Goal: Obtain resource: Obtain resource

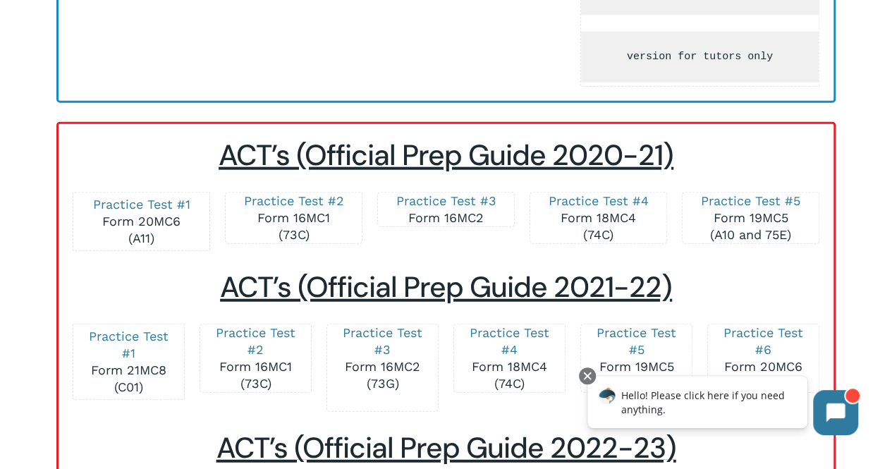
scroll to position [2301, 0]
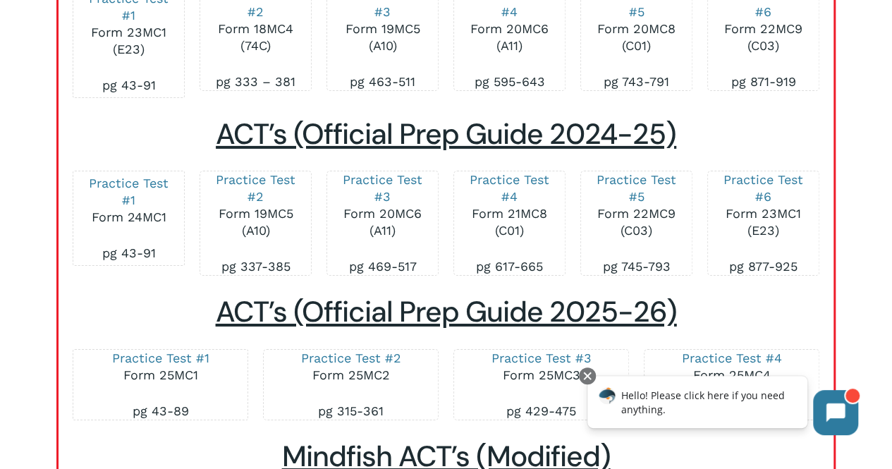
click at [391, 192] on p "Practice Test #3 Form 20MC6 (A11)" at bounding box center [382, 214] width 82 height 87
click at [389, 187] on link "Practice Test #3" at bounding box center [383, 188] width 80 height 32
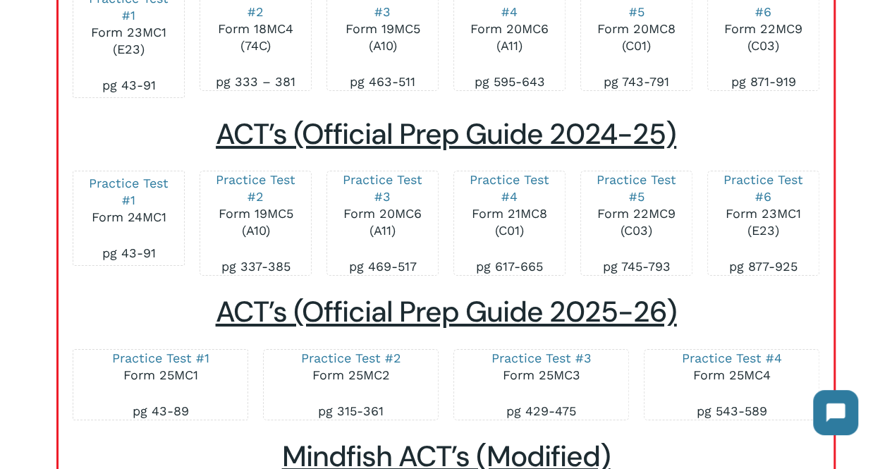
scroll to position [2985, 0]
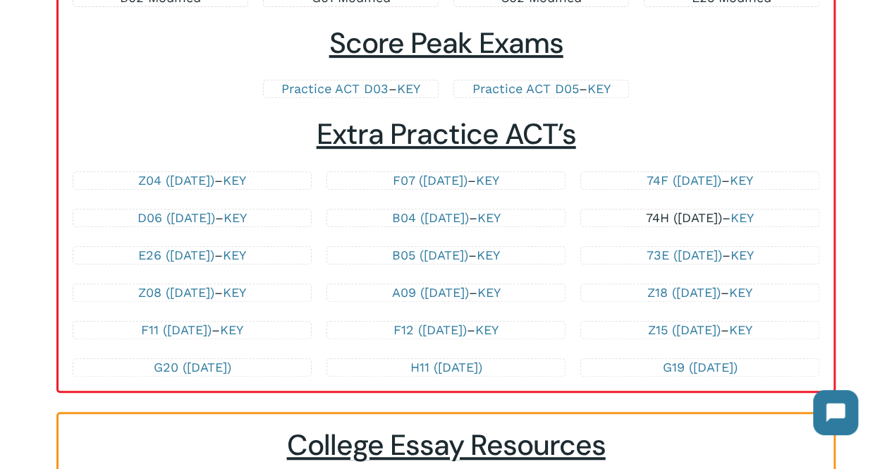
click at [697, 225] on link "74H ([DATE])" at bounding box center [684, 217] width 76 height 15
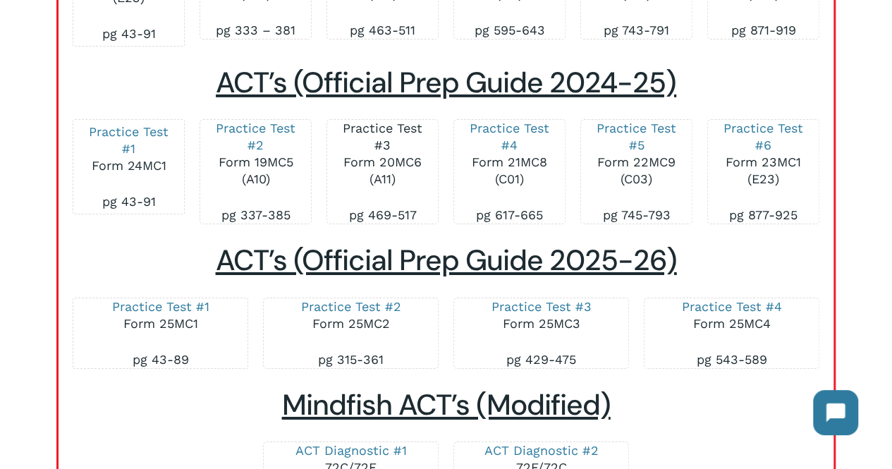
scroll to position [2351, 0]
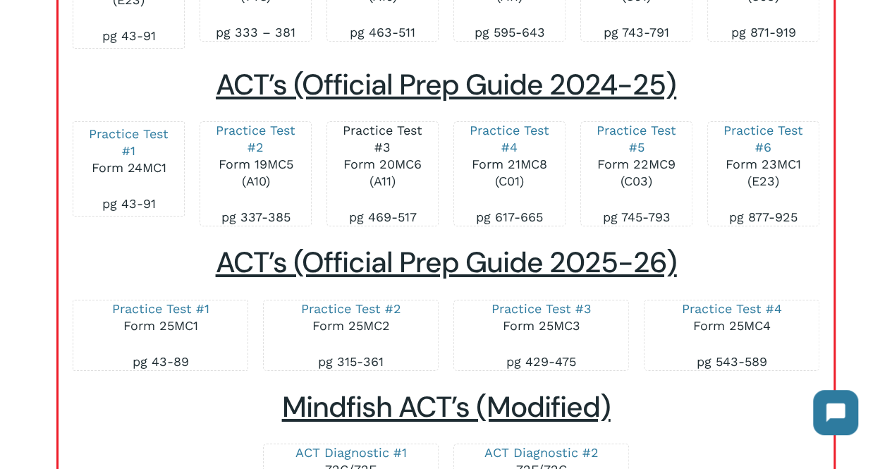
click at [395, 139] on link "Practice Test #3" at bounding box center [383, 139] width 80 height 32
